Goal: Information Seeking & Learning: Check status

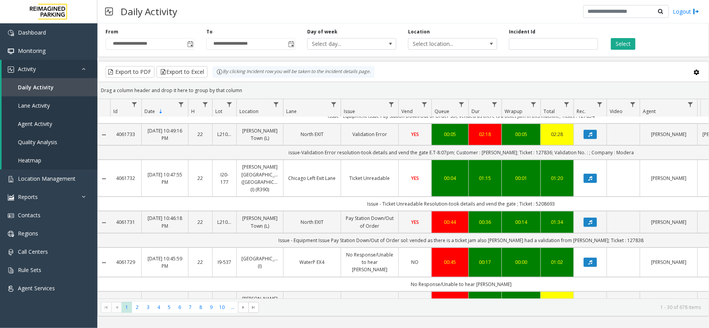
scroll to position [259, 0]
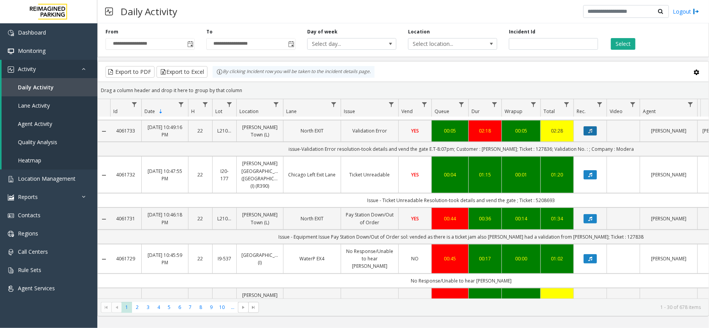
click at [588, 133] on icon "Data table" at bounding box center [590, 131] width 4 height 5
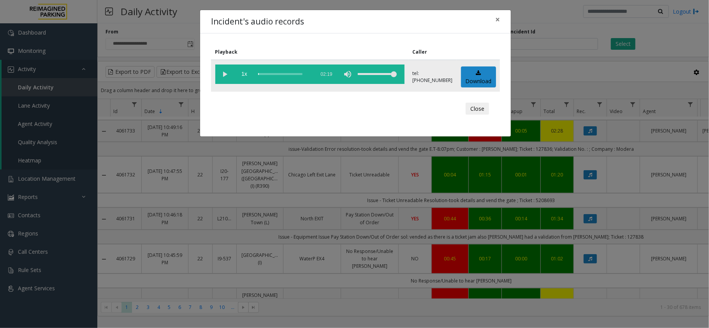
click at [279, 75] on div "scrub bar" at bounding box center [284, 74] width 53 height 19
click at [493, 18] on button "×" at bounding box center [497, 19] width 16 height 19
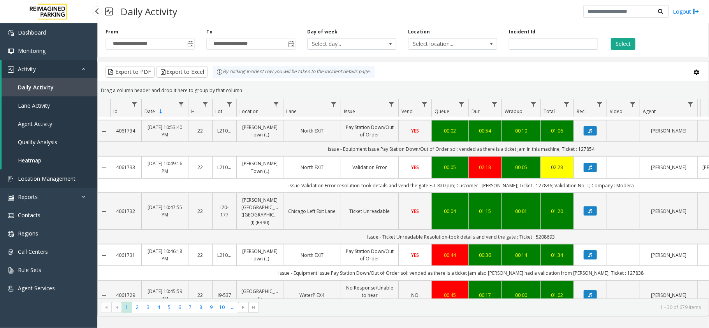
click at [65, 172] on link "Location Management" at bounding box center [48, 179] width 97 height 18
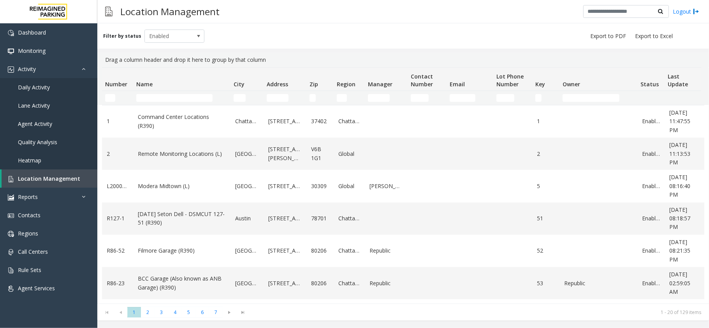
click at [181, 92] on td "Name Filter" at bounding box center [181, 98] width 97 height 14
click at [181, 93] on td "Name Filter" at bounding box center [181, 98] width 97 height 14
click at [180, 96] on input "Name Filter" at bounding box center [174, 98] width 76 height 8
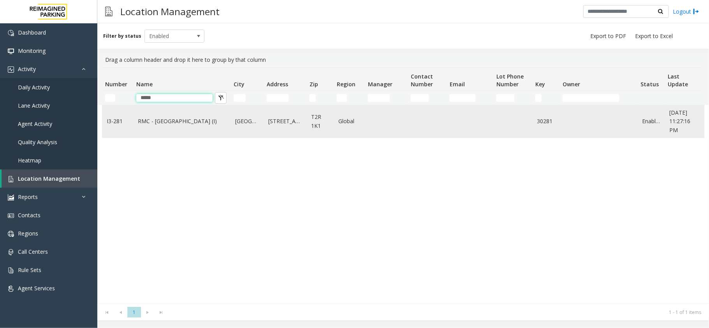
type input "*****"
click at [171, 120] on link "RMC - Mount Royal Village (I)" at bounding box center [182, 121] width 88 height 9
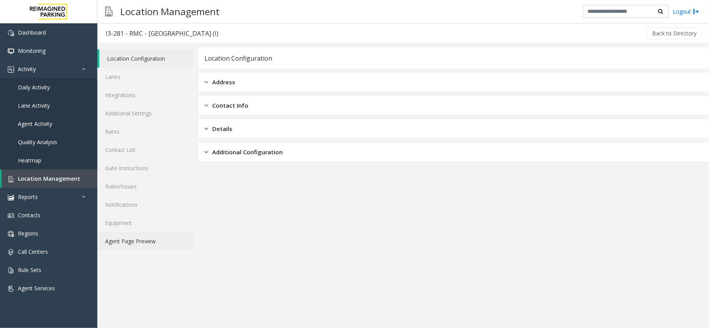
click at [145, 247] on link "Agent Page Preview" at bounding box center [145, 241] width 97 height 18
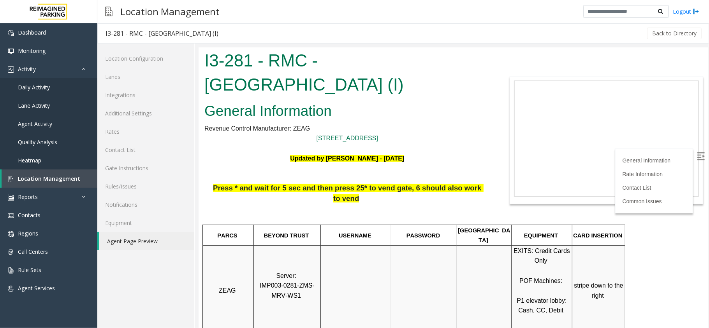
scroll to position [156, 0]
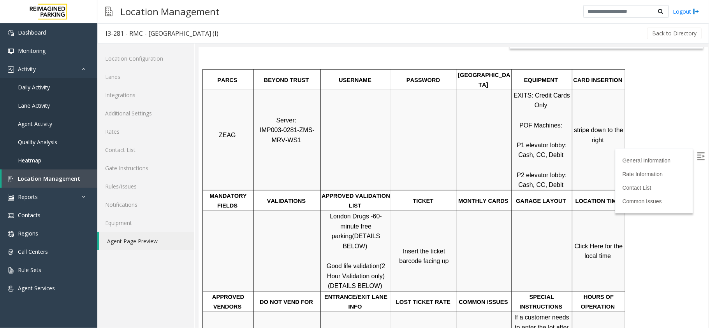
click at [696, 155] on img at bounding box center [700, 156] width 8 height 8
click at [47, 89] on span "Daily Activity" at bounding box center [34, 87] width 32 height 7
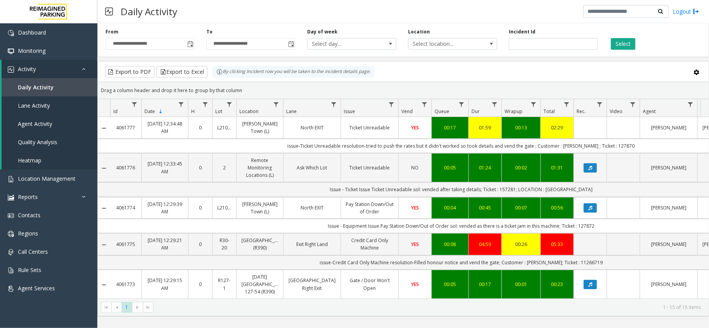
scroll to position [52, 0]
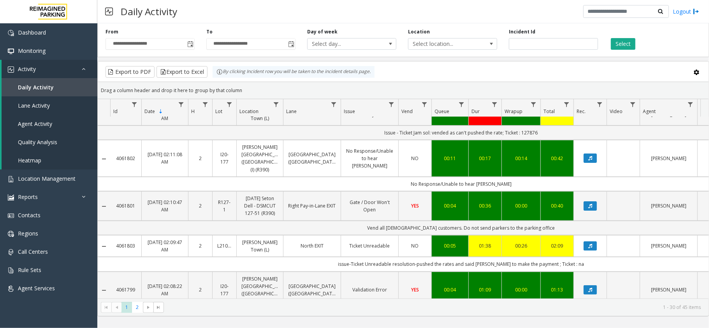
scroll to position [156, 0]
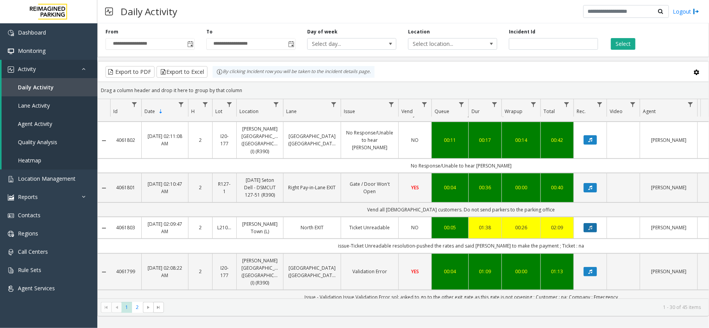
click at [588, 229] on icon "Data table" at bounding box center [590, 228] width 4 height 5
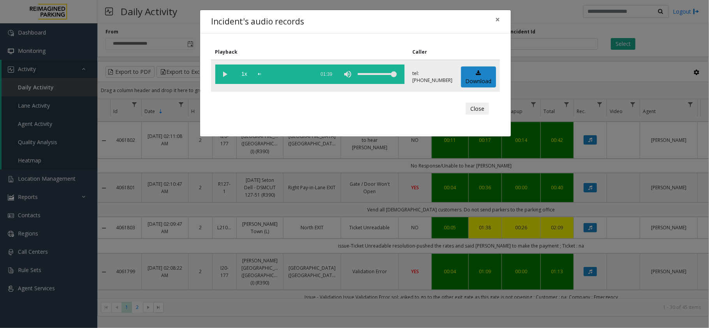
click at [223, 75] on vg-play-pause at bounding box center [224, 74] width 19 height 19
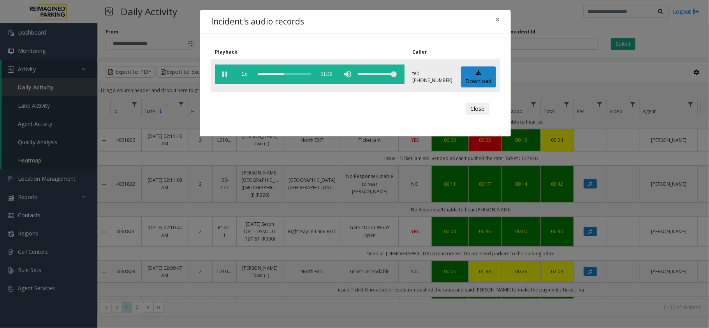
click at [223, 73] on vg-play-pause at bounding box center [224, 74] width 19 height 19
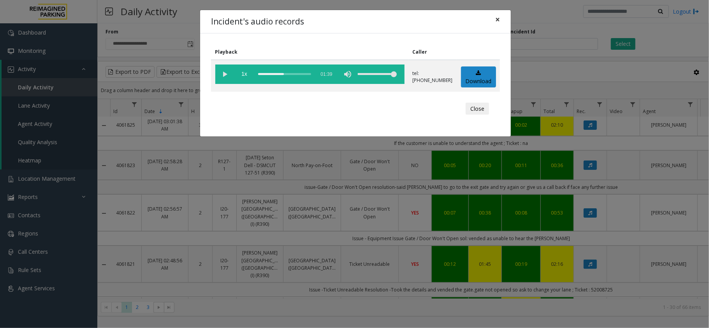
click at [502, 19] on button "×" at bounding box center [497, 19] width 16 height 19
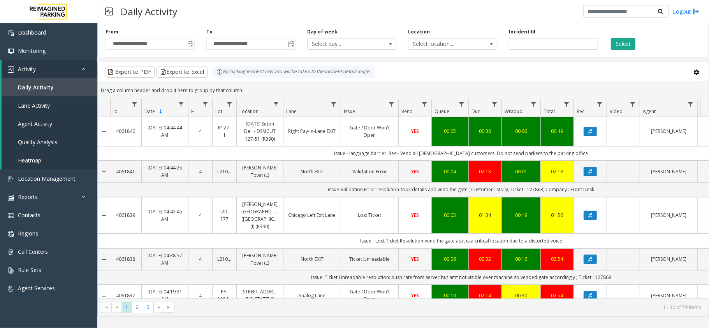
scroll to position [156, 0]
